Goal: Task Accomplishment & Management: Complete application form

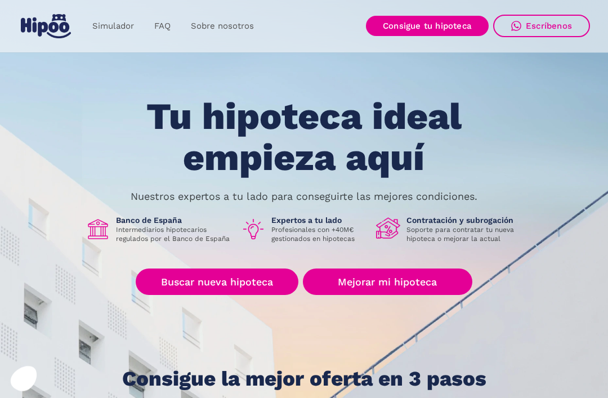
scroll to position [11, 0]
click at [267, 279] on link "Buscar nueva hipoteca" at bounding box center [217, 282] width 163 height 26
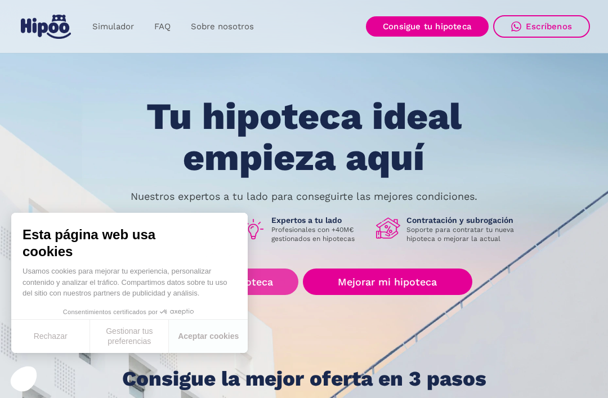
scroll to position [47, 0]
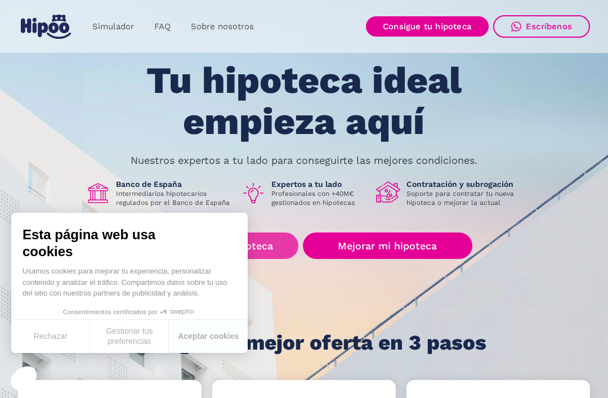
click at [282, 241] on link "Buscar nueva hipoteca" at bounding box center [217, 245] width 163 height 26
click at [231, 334] on button "Aceptar cookies" at bounding box center [208, 336] width 79 height 33
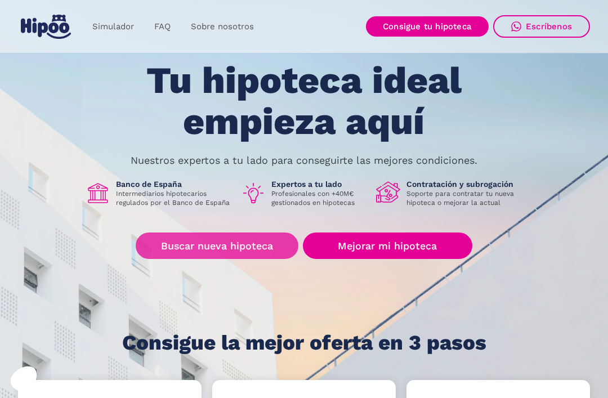
click at [281, 244] on link "Buscar nueva hipoteca" at bounding box center [217, 245] width 163 height 26
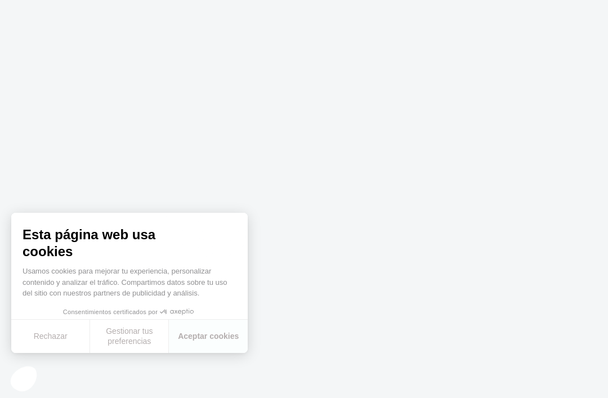
click at [215, 339] on button "Aceptar cookies" at bounding box center [208, 336] width 79 height 33
